Goal: Task Accomplishment & Management: Use online tool/utility

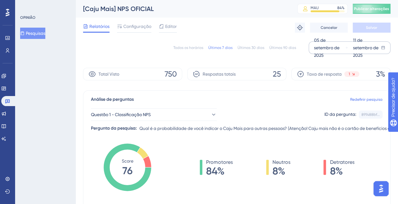
click at [349, 52] on div "11 de setembro de 2025" at bounding box center [363, 47] width 36 height 23
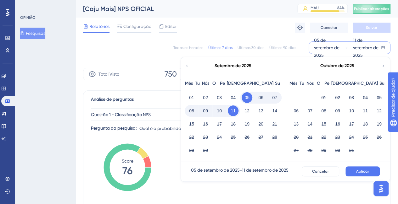
click at [249, 64] on font "Setembro de 2025" at bounding box center [232, 65] width 37 height 5
click at [189, 66] on icon at bounding box center [187, 66] width 4 height 6
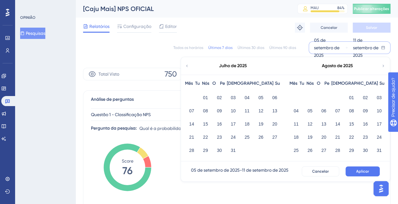
click at [189, 65] on div "Julho de 2025" at bounding box center [233, 66] width 104 height 18
click at [186, 66] on icon at bounding box center [187, 66] width 4 height 6
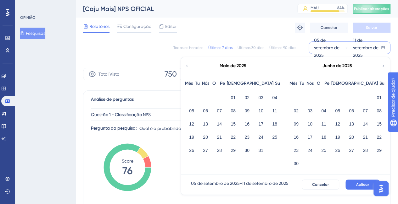
click at [186, 66] on icon at bounding box center [187, 66] width 4 height 6
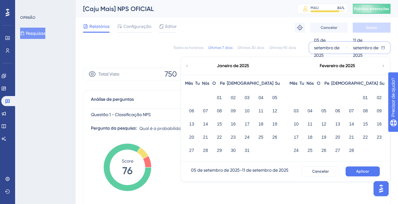
click at [186, 66] on icon at bounding box center [187, 66] width 4 height 6
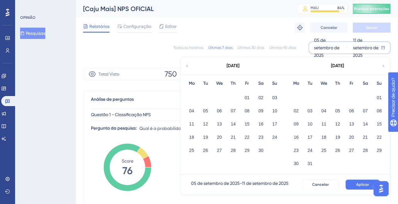
click at [186, 66] on icon at bounding box center [187, 66] width 4 height 6
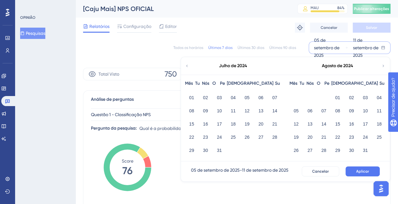
click at [189, 67] on icon at bounding box center [187, 66] width 4 height 6
click at [383, 66] on icon at bounding box center [383, 66] width 4 height 6
click at [188, 95] on button "01" at bounding box center [191, 97] width 11 height 11
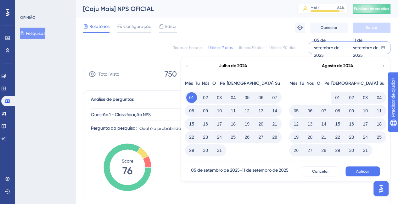
click at [381, 66] on icon at bounding box center [383, 66] width 4 height 6
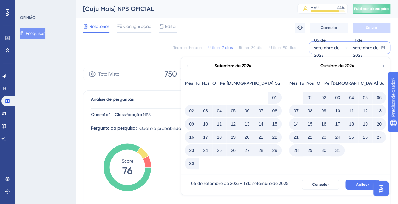
click at [381, 66] on icon at bounding box center [383, 66] width 4 height 6
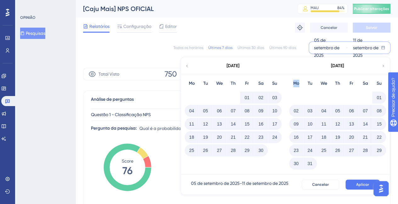
click at [381, 66] on icon at bounding box center [383, 66] width 4 height 6
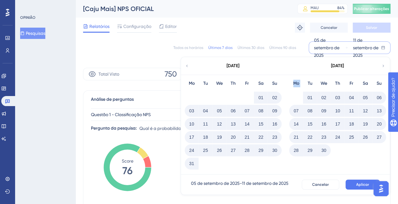
click at [381, 66] on icon at bounding box center [383, 66] width 4 height 6
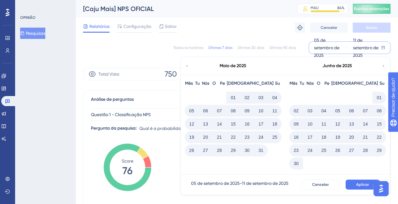
click at [381, 66] on icon at bounding box center [383, 66] width 4 height 6
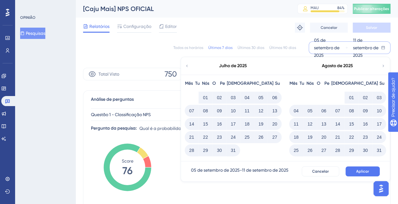
click at [381, 66] on icon at bounding box center [383, 66] width 4 height 6
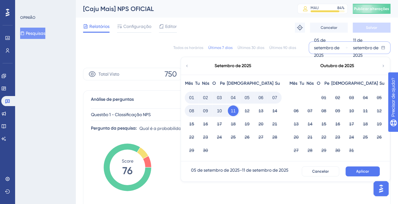
click at [233, 109] on font "11" at bounding box center [232, 110] width 5 height 5
click at [358, 169] on font "Aplicar" at bounding box center [362, 171] width 13 height 4
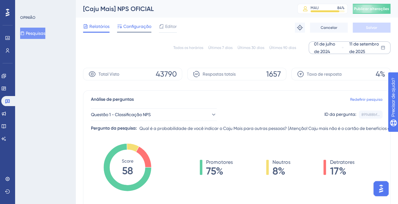
click at [142, 29] on font "Configuração" at bounding box center [137, 26] width 28 height 5
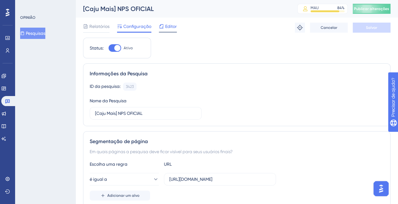
click at [163, 25] on icon at bounding box center [161, 26] width 5 height 5
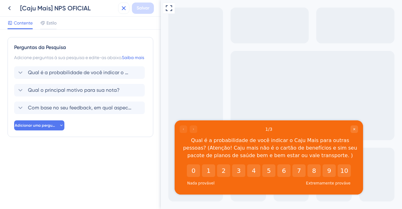
click at [127, 7] on icon at bounding box center [124, 8] width 8 height 8
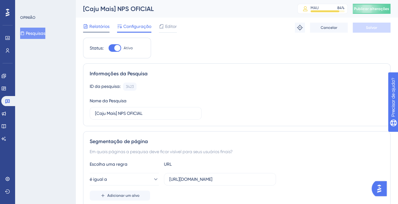
click at [101, 30] on div "Relatórios" at bounding box center [96, 28] width 26 height 10
click at [95, 28] on font "Relatórios" at bounding box center [99, 26] width 20 height 5
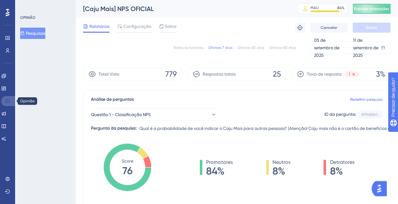
click at [7, 97] on link at bounding box center [8, 101] width 15 height 10
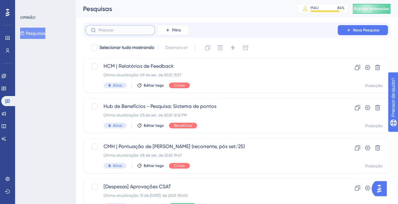
click at [128, 29] on input "text" at bounding box center [123, 30] width 51 height 4
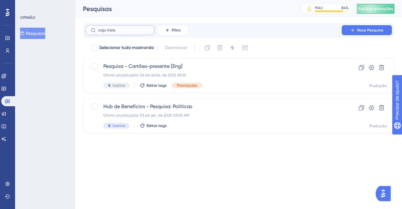
click at [128, 29] on input "caju mais" at bounding box center [123, 30] width 51 height 4
type input "c"
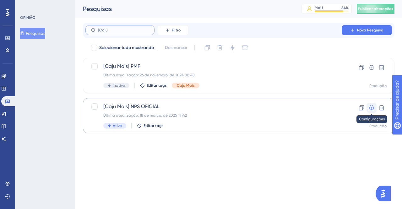
type input "[Caju"
click at [372, 107] on icon at bounding box center [371, 107] width 5 height 5
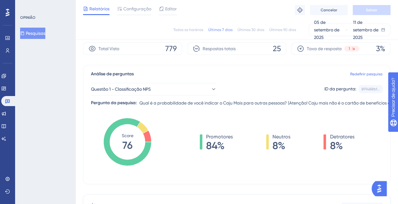
scroll to position [23, 0]
click at [328, 27] on font "05 de setembro de 2025" at bounding box center [326, 30] width 25 height 20
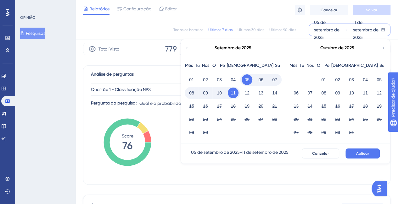
click at [188, 48] on icon at bounding box center [187, 48] width 4 height 6
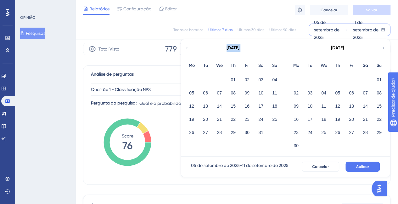
click at [188, 48] on icon at bounding box center [187, 48] width 4 height 6
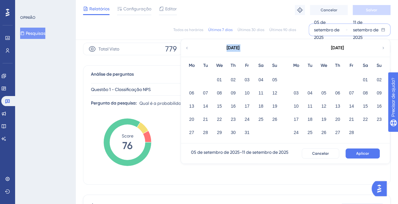
click at [188, 48] on icon at bounding box center [187, 48] width 4 height 6
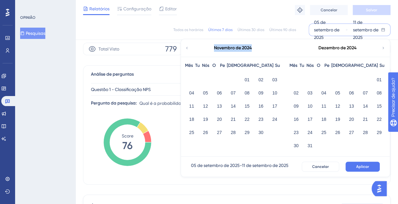
click at [188, 48] on icon at bounding box center [187, 48] width 4 height 6
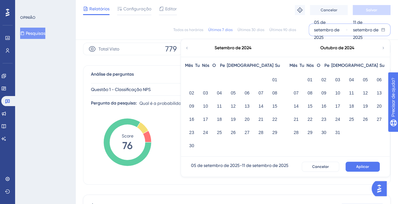
click at [188, 48] on icon at bounding box center [187, 48] width 4 height 6
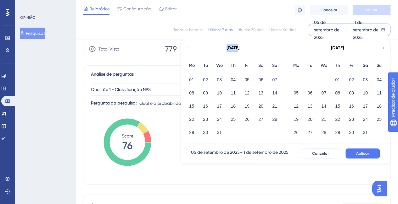
click at [188, 48] on icon at bounding box center [187, 48] width 4 height 6
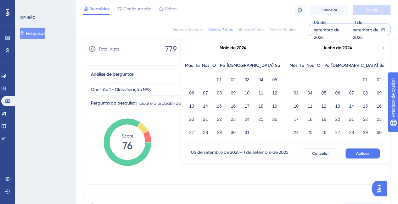
click at [188, 48] on icon at bounding box center [187, 48] width 4 height 6
click at [380, 48] on div "Abril de 2024" at bounding box center [337, 48] width 104 height 18
click at [383, 48] on icon at bounding box center [383, 48] width 4 height 6
click at [194, 80] on button "01" at bounding box center [191, 79] width 11 height 11
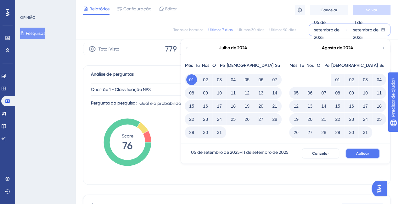
click at [360, 154] on font "Aplicar" at bounding box center [362, 154] width 13 height 4
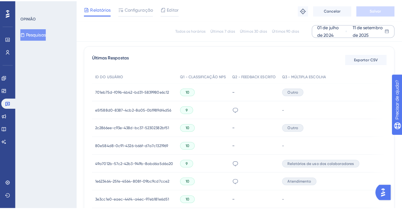
scroll to position [173, 0]
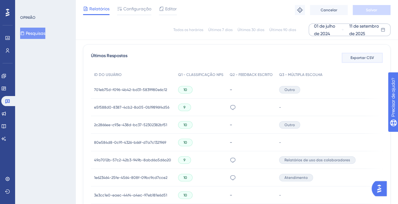
click at [356, 60] on font "Exportar CSV" at bounding box center [362, 58] width 24 height 4
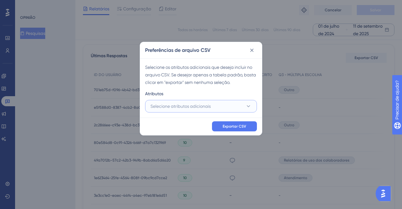
click at [243, 103] on button "Selecione atributos adicionais" at bounding box center [201, 106] width 112 height 13
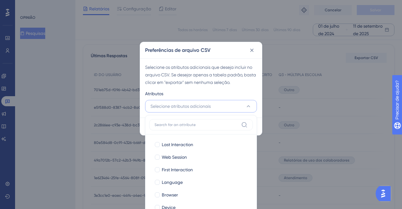
scroll to position [205, 0]
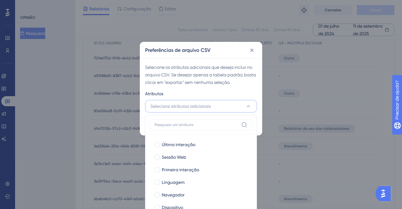
click at [243, 103] on button "Selecione atributos adicionais" at bounding box center [201, 106] width 112 height 13
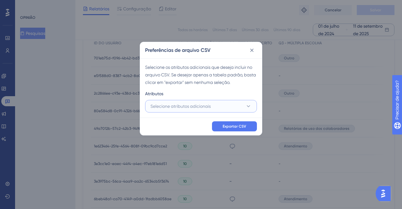
click at [243, 103] on button "Selecione atributos adicionais" at bounding box center [201, 106] width 112 height 13
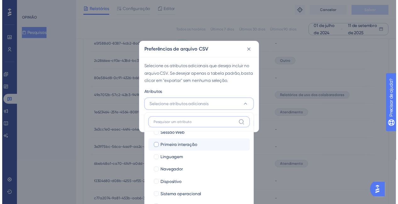
scroll to position [23, 0]
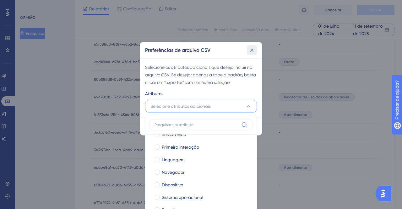
click at [255, 51] on icon at bounding box center [252, 50] width 6 height 6
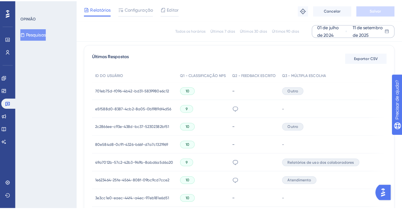
scroll to position [175, 0]
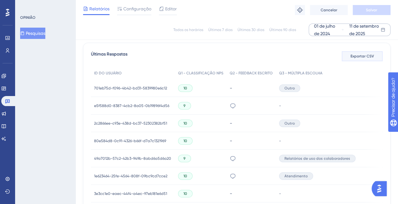
click at [359, 58] on font "Exportar CSV" at bounding box center [362, 56] width 24 height 4
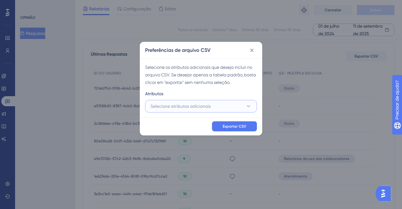
click at [245, 106] on button "Selecione atributos adicionais" at bounding box center [201, 106] width 112 height 13
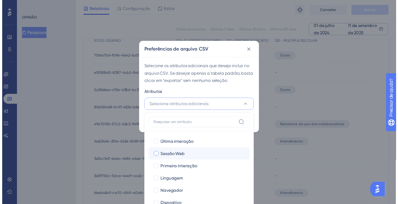
scroll to position [23, 0]
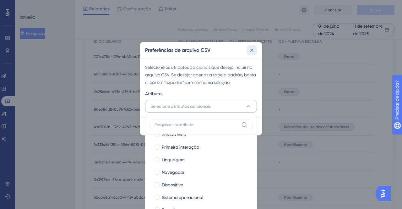
click at [255, 53] on button at bounding box center [252, 50] width 10 height 10
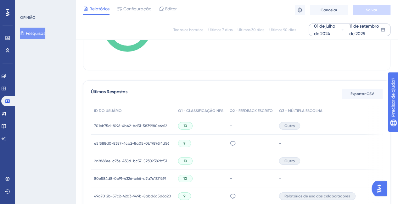
scroll to position [137, 0]
click at [358, 94] on font "Exportar CSV" at bounding box center [362, 94] width 24 height 4
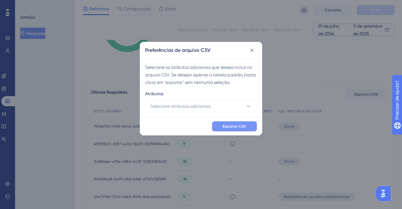
click at [234, 125] on font "Exportar CSV" at bounding box center [235, 126] width 24 height 4
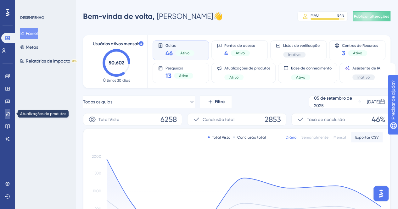
click at [6, 110] on link at bounding box center [7, 114] width 5 height 10
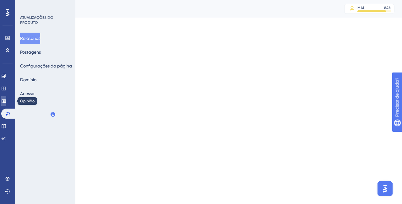
click at [6, 99] on icon at bounding box center [3, 101] width 5 height 5
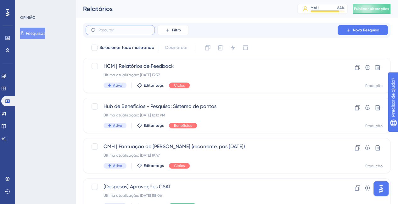
click at [124, 30] on input "text" at bounding box center [123, 30] width 51 height 4
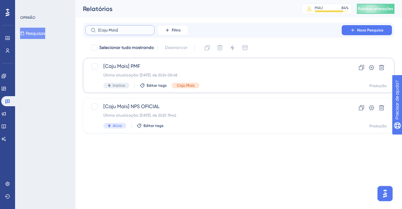
type input "[Caju Mais]"
click at [143, 69] on span "[Caju Mais] PMF" at bounding box center [213, 67] width 221 height 8
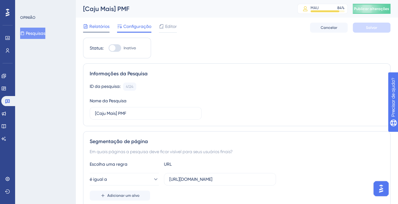
click at [91, 28] on font "Relatórios" at bounding box center [99, 26] width 20 height 5
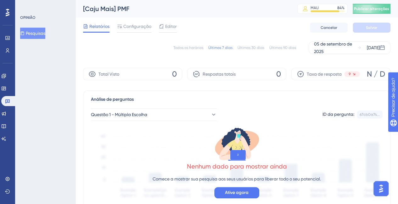
click at [186, 45] on div "Todos os horários Últimos 7 dias Últimos 30 dias Últimos 90 dias 05 de setembro…" at bounding box center [236, 47] width 307 height 13
click at [185, 47] on font "Todos os horários" at bounding box center [188, 48] width 30 height 4
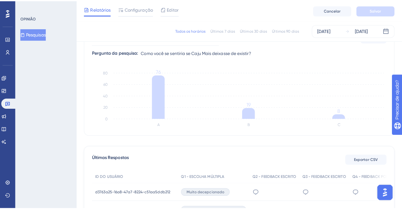
scroll to position [81, 0]
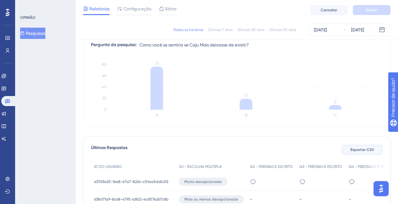
click at [355, 154] on button "Exportar CSV" at bounding box center [361, 150] width 41 height 10
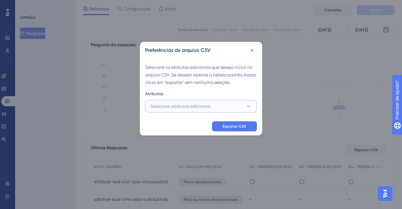
click at [240, 104] on button "Selecione atributos adicionais" at bounding box center [201, 106] width 112 height 13
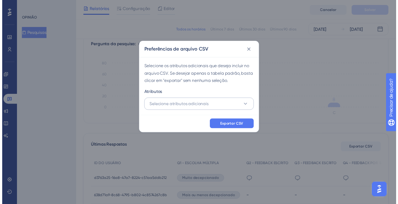
scroll to position [113, 0]
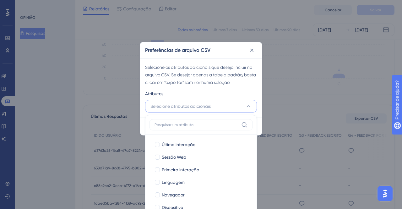
click at [240, 89] on div "Selecione os atributos adicionais que deseja incluir no arquivo CSV. Se desejar…" at bounding box center [201, 87] width 122 height 59
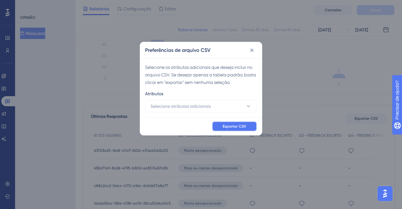
click at [240, 123] on button "Exportar CSV" at bounding box center [234, 126] width 45 height 10
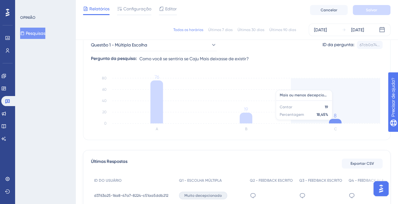
scroll to position [66, 0]
